Goal: Navigation & Orientation: Understand site structure

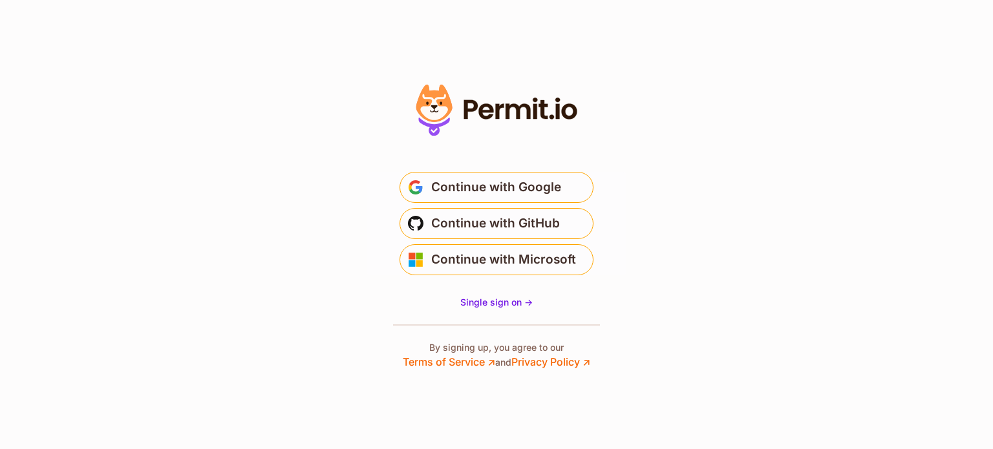
click at [630, 193] on section "Or" at bounding box center [496, 224] width 993 height 449
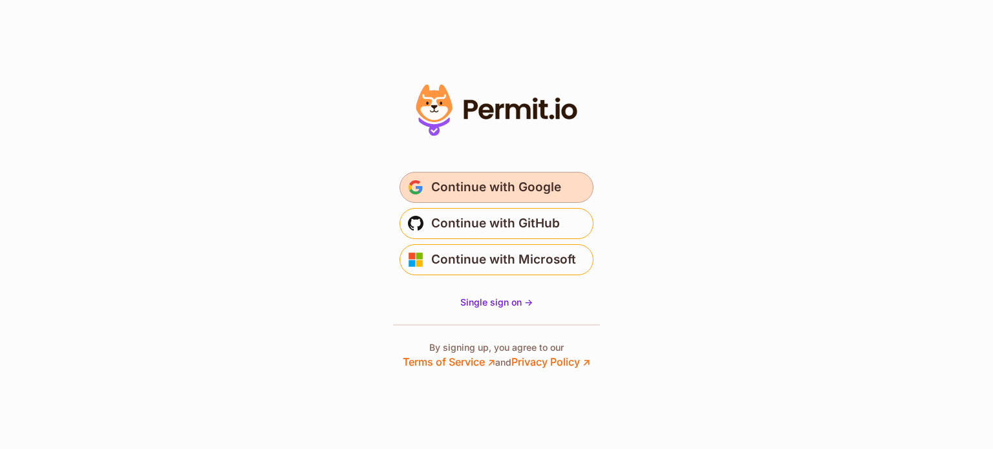
click at [494, 187] on span "Continue with Google" at bounding box center [496, 187] width 130 height 21
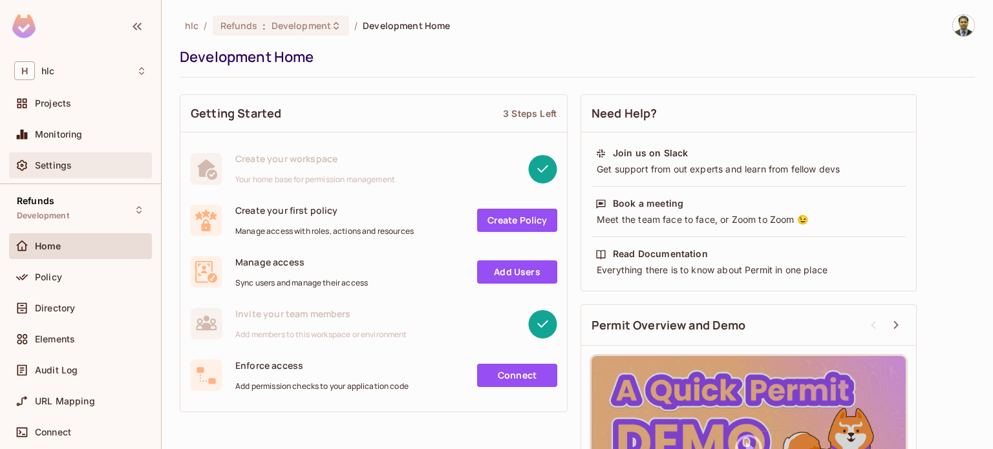
click at [59, 162] on span "Settings" at bounding box center [53, 165] width 37 height 10
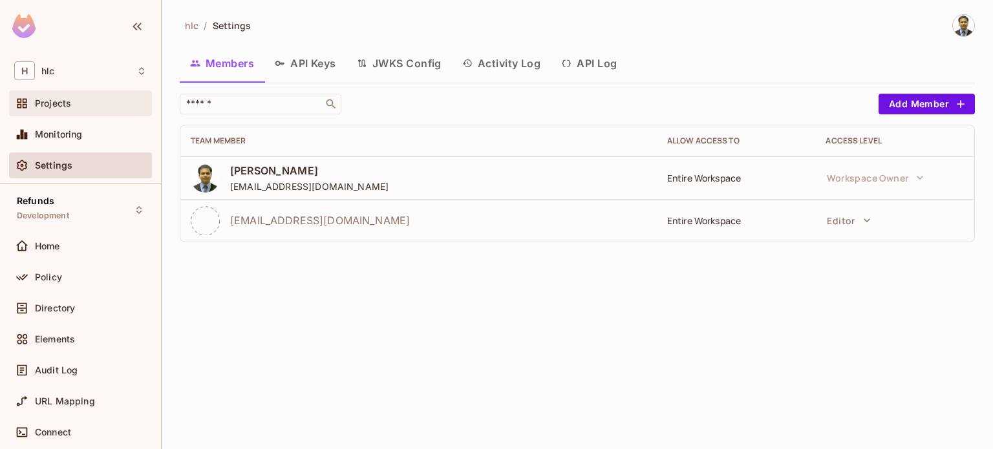
click at [56, 103] on span "Projects" at bounding box center [53, 103] width 36 height 10
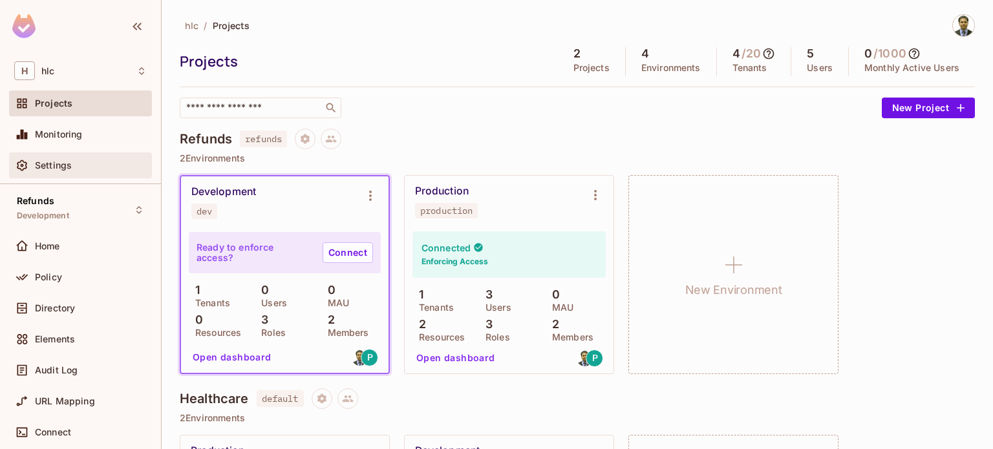
click at [23, 175] on div "Settings" at bounding box center [80, 166] width 143 height 26
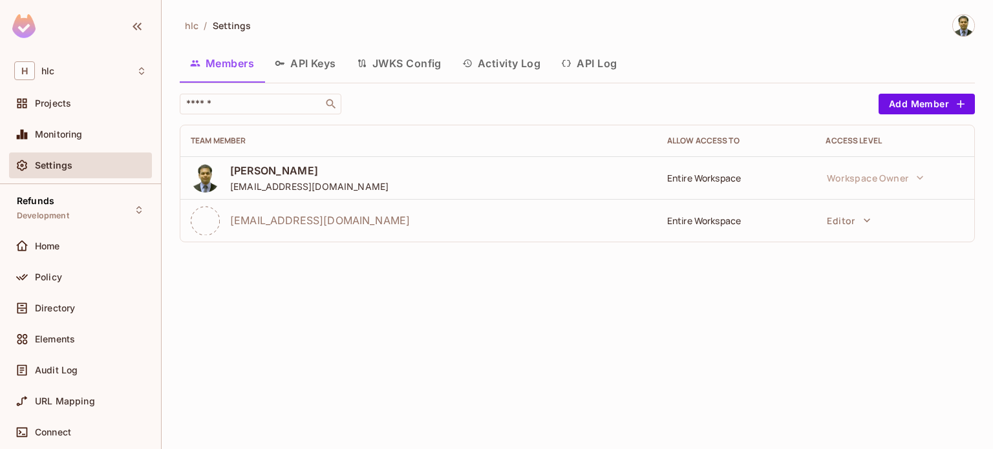
click at [313, 59] on button "API Keys" at bounding box center [305, 63] width 82 height 32
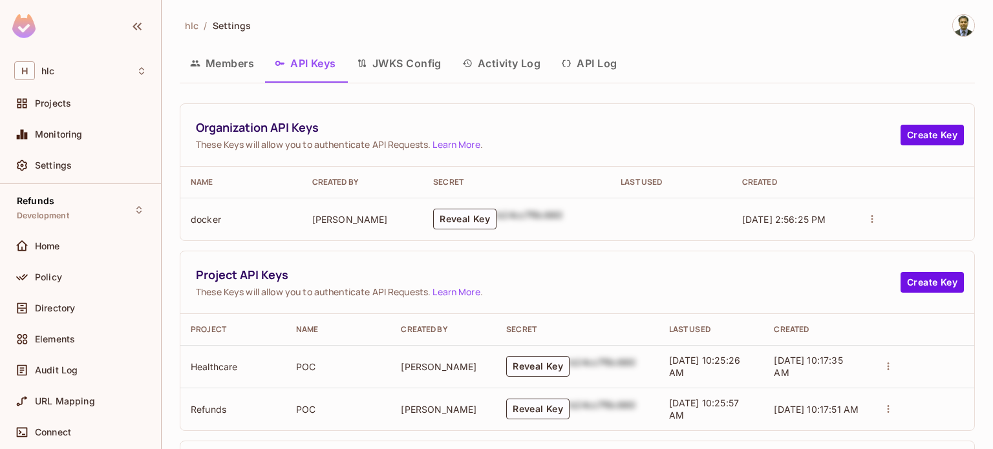
click at [173, 85] on div "hlc / Settings Members API Keys JWKS Config Activity Log API Log Organization A…" at bounding box center [578, 224] width 832 height 449
click at [43, 274] on span "Policy" at bounding box center [48, 277] width 27 height 10
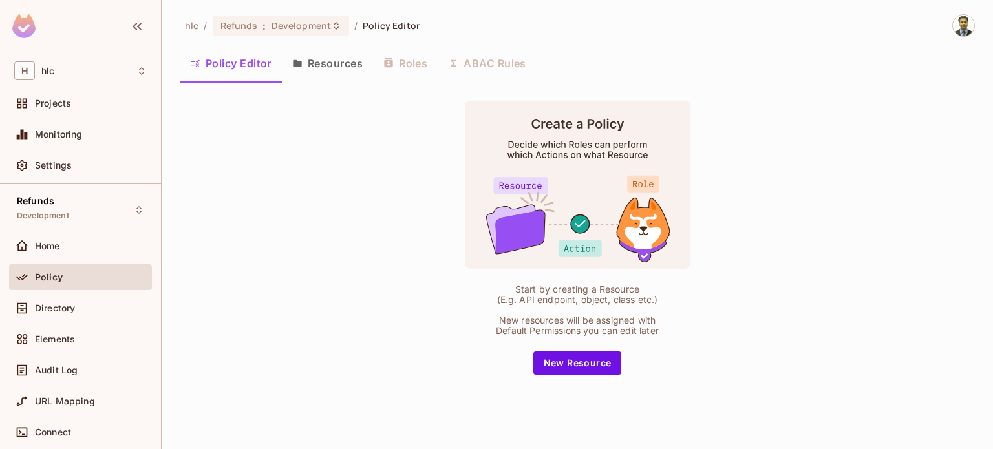
click at [343, 69] on button "Resources" at bounding box center [327, 63] width 91 height 32
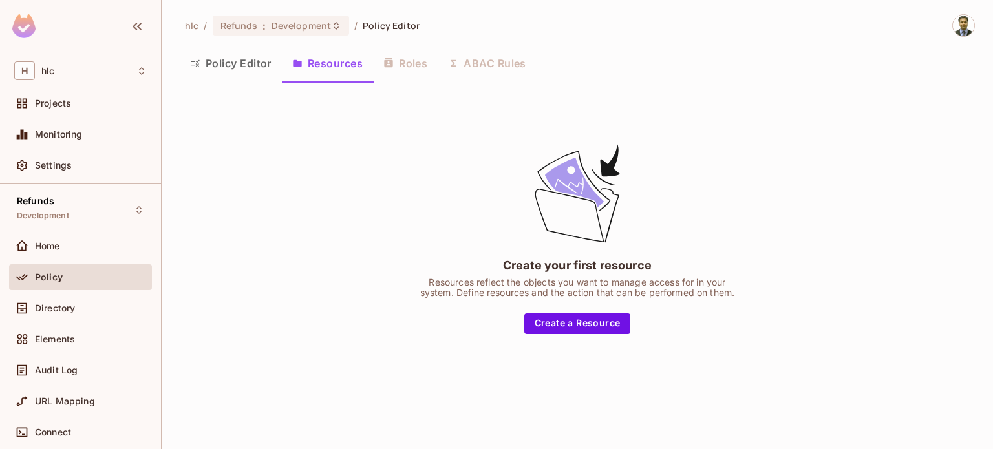
click at [235, 70] on button "Policy Editor" at bounding box center [231, 63] width 102 height 32
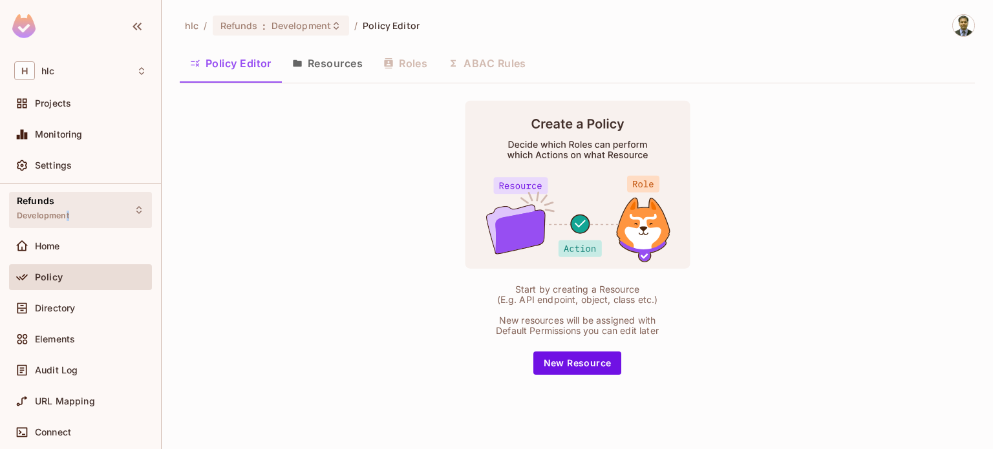
click at [67, 211] on span "Development" at bounding box center [43, 216] width 52 height 10
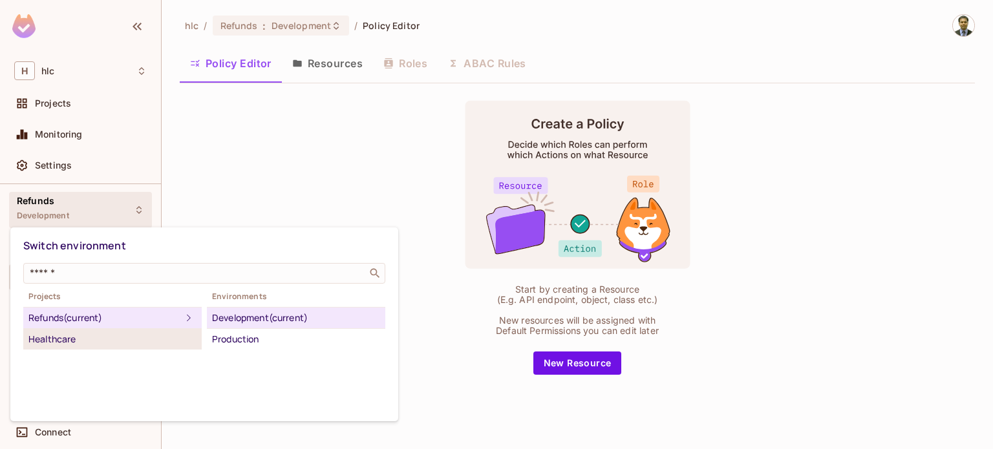
click at [83, 339] on div "Healthcare" at bounding box center [112, 340] width 168 height 16
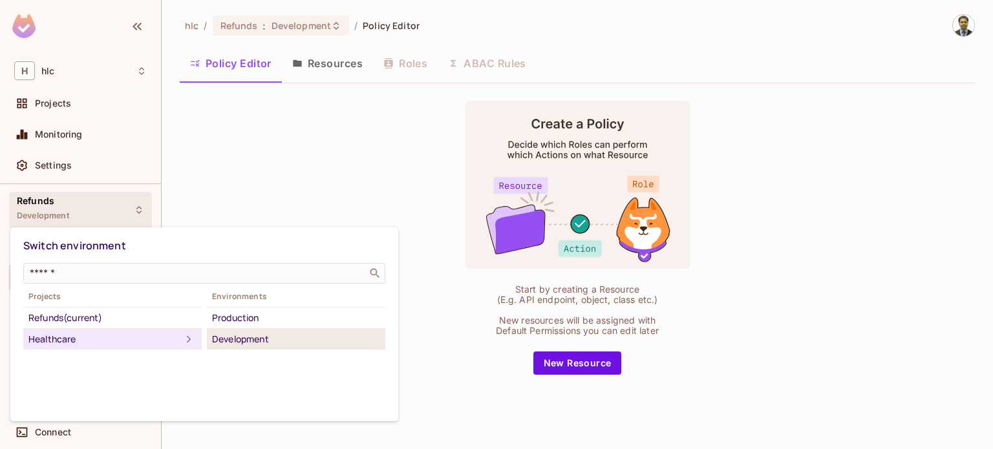
click at [265, 345] on div "Development" at bounding box center [296, 340] width 168 height 16
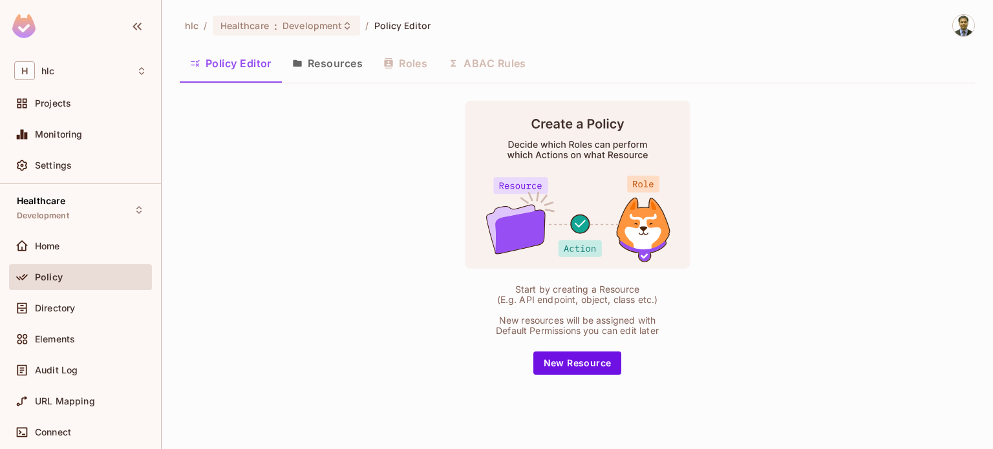
click at [339, 60] on button "Resources" at bounding box center [327, 63] width 91 height 32
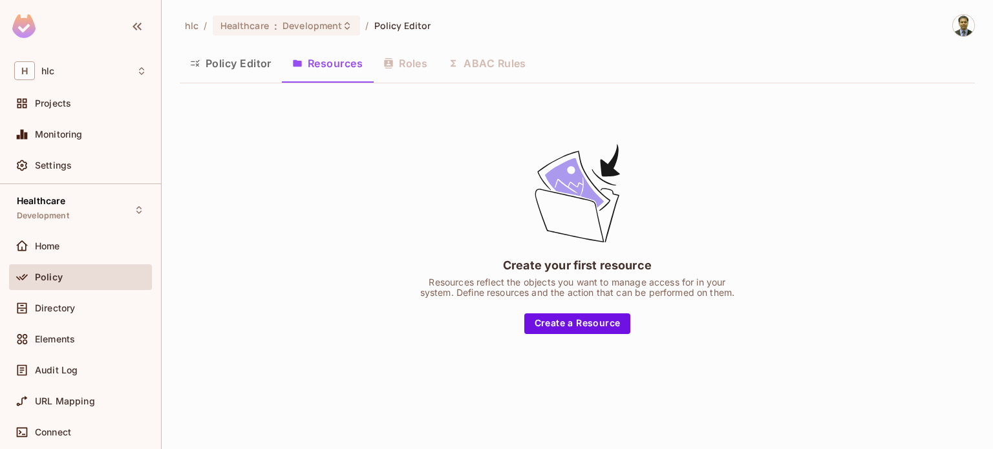
click at [218, 69] on button "Policy Editor" at bounding box center [231, 63] width 102 height 32
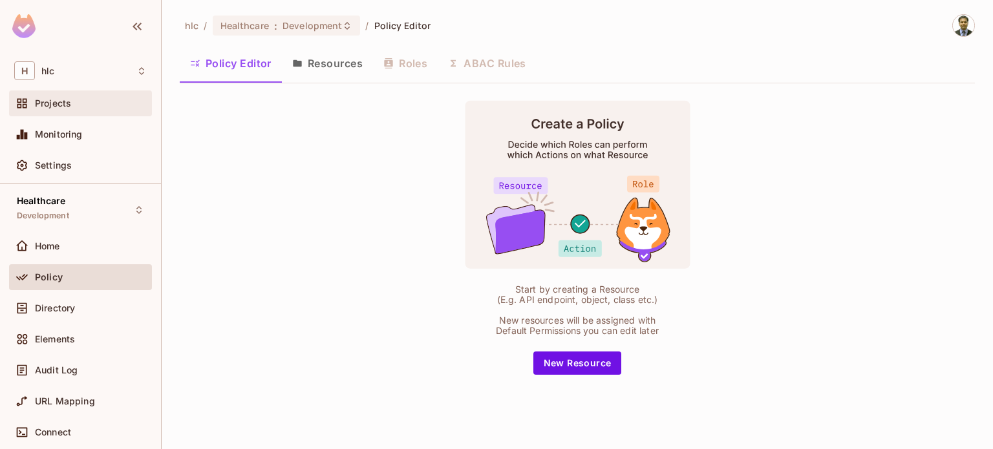
click at [78, 100] on div "Projects" at bounding box center [91, 103] width 112 height 10
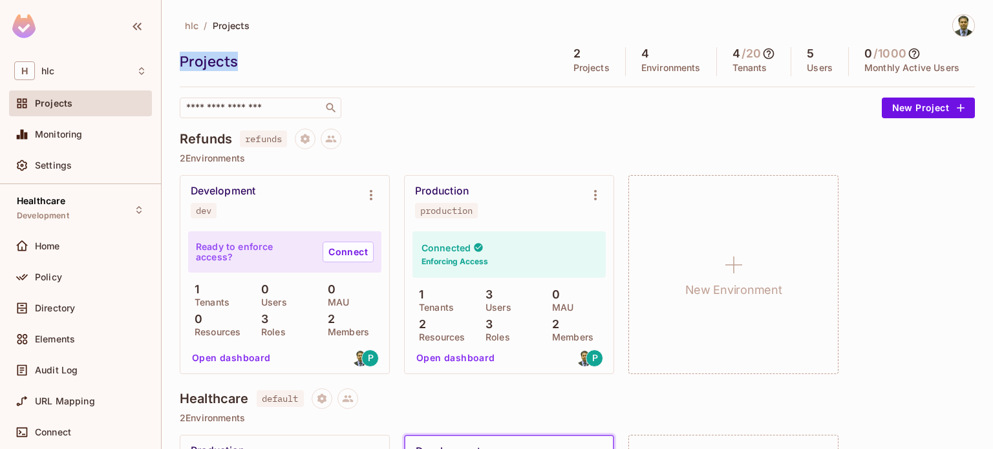
drag, startPoint x: 243, startPoint y: 61, endPoint x: 163, endPoint y: 64, distance: 80.2
click at [163, 64] on div "hlc / Projects Projects 2 Projects 4 Environments 4 / 20 Tenants 5 Users 0 / 10…" at bounding box center [578, 224] width 832 height 449
click at [418, 69] on div "Projects" at bounding box center [366, 61] width 372 height 19
